Goal: Information Seeking & Learning: Learn about a topic

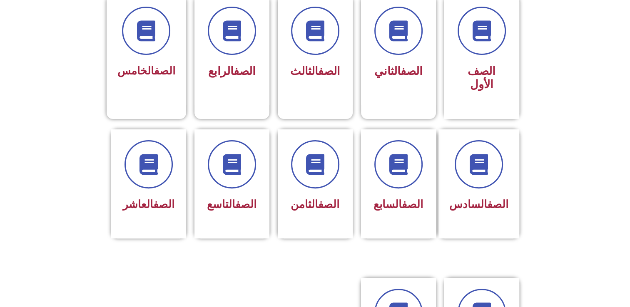
scroll to position [250, 0]
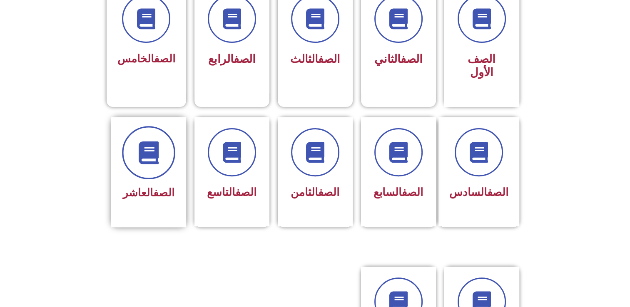
click at [151, 155] on span at bounding box center [148, 152] width 53 height 53
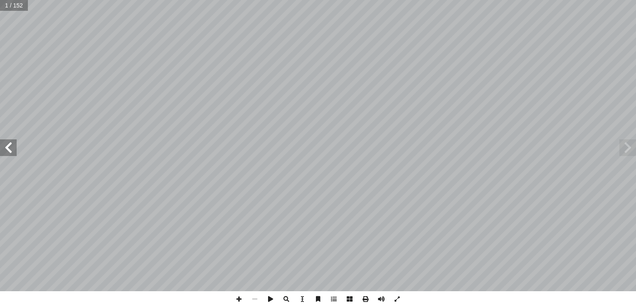
click at [629, 151] on span at bounding box center [627, 147] width 17 height 17
click at [629, 145] on span at bounding box center [627, 147] width 17 height 17
click at [5, 150] on span at bounding box center [8, 147] width 17 height 17
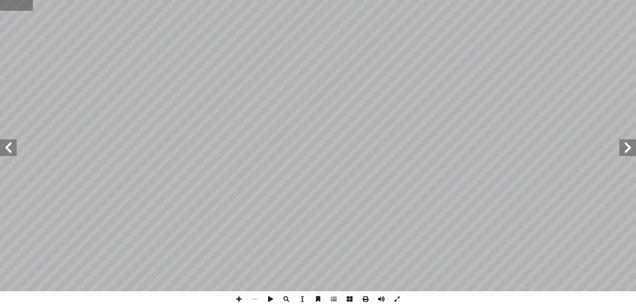
click at [13, 5] on input "text" at bounding box center [16, 5] width 33 height 11
click at [12, 5] on input "text" at bounding box center [16, 5] width 33 height 11
type input "**"
click at [6, 149] on span at bounding box center [8, 147] width 17 height 17
